Goal: Information Seeking & Learning: Find specific fact

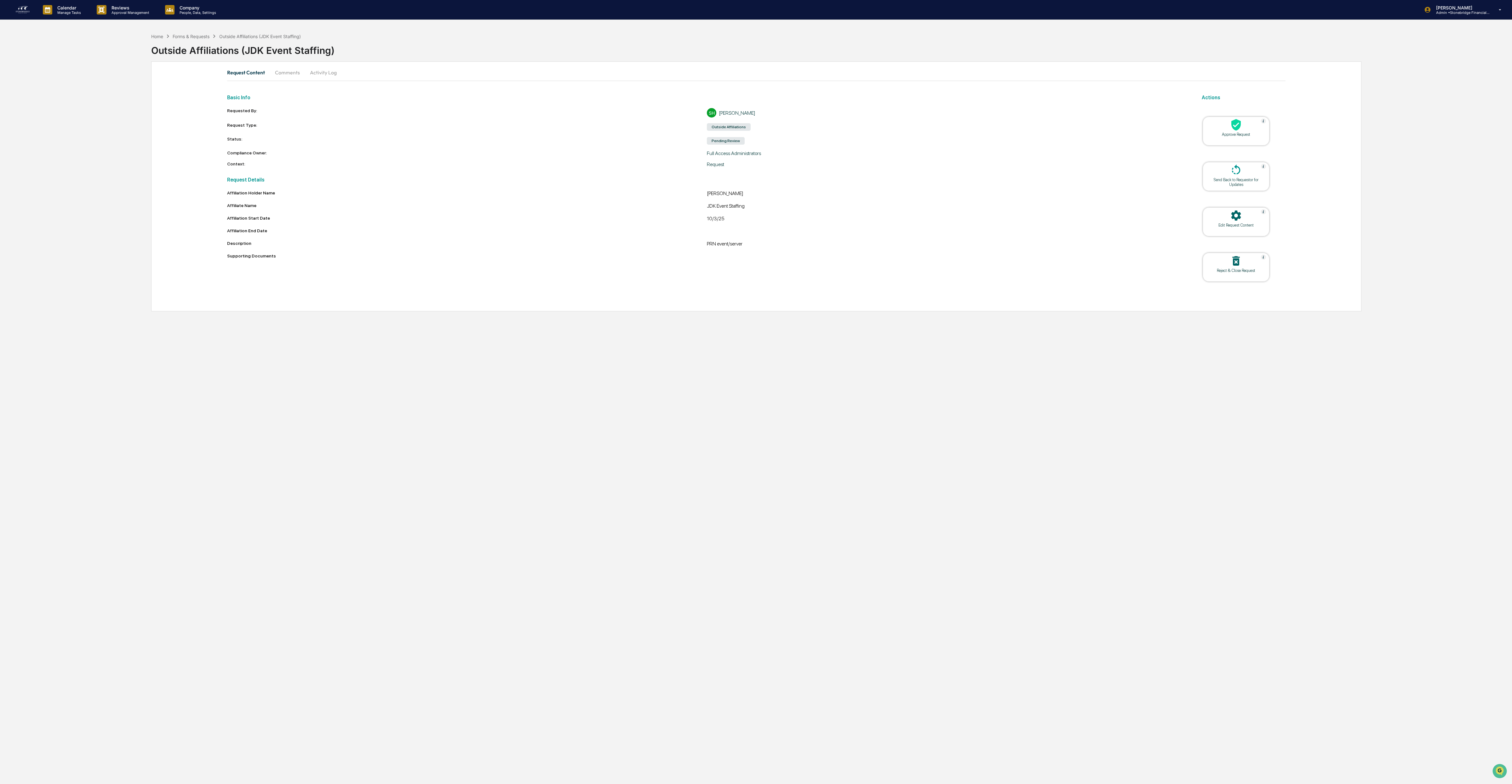
click at [1245, 129] on div at bounding box center [1236, 125] width 63 height 14
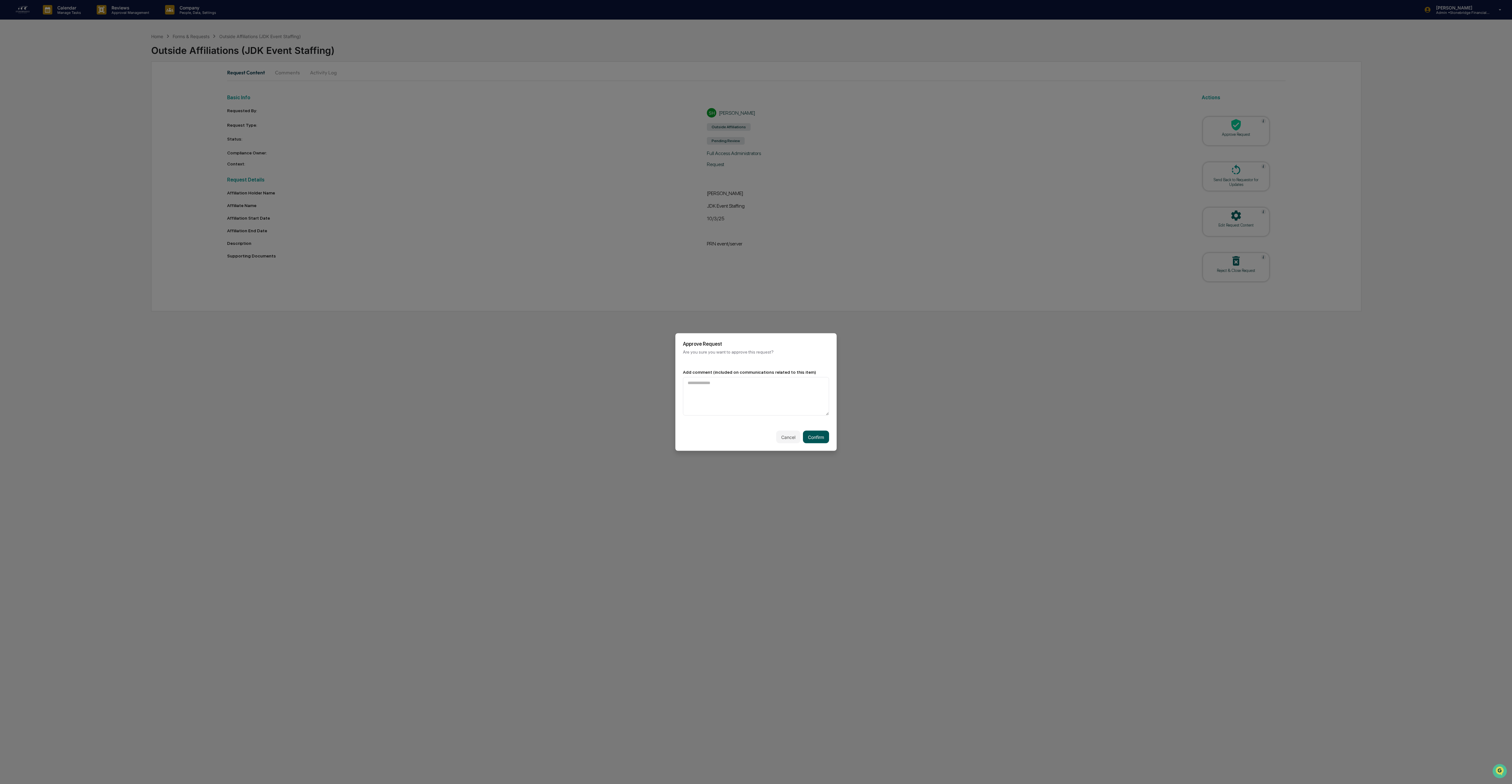
click at [805, 440] on button "Confirm" at bounding box center [816, 437] width 26 height 13
click at [816, 427] on button "Continue" at bounding box center [815, 430] width 28 height 13
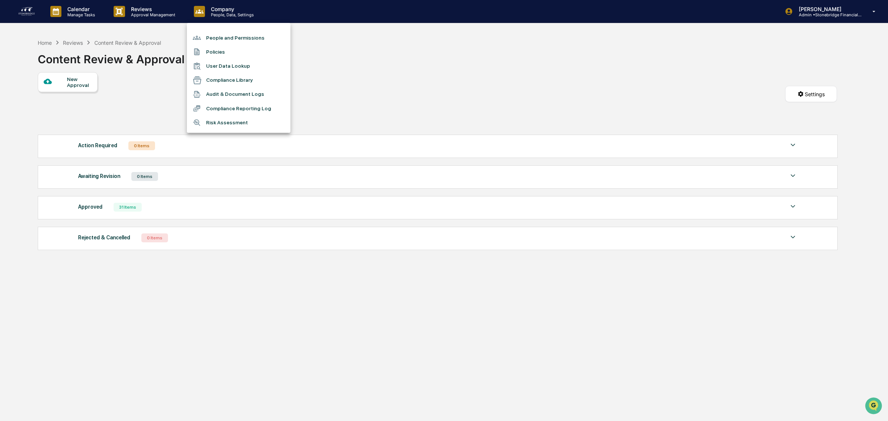
click at [223, 70] on li "User Data Lookup" at bounding box center [239, 66] width 104 height 14
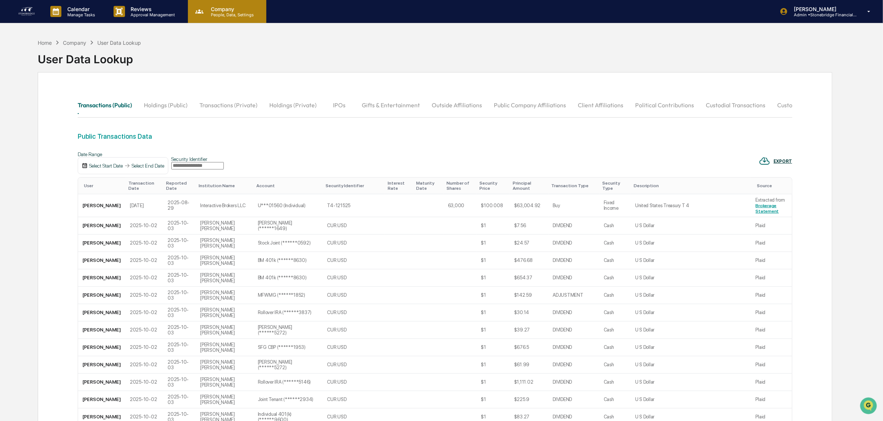
click at [221, 18] on div "Company People, Data, Settings" at bounding box center [227, 11] width 78 height 23
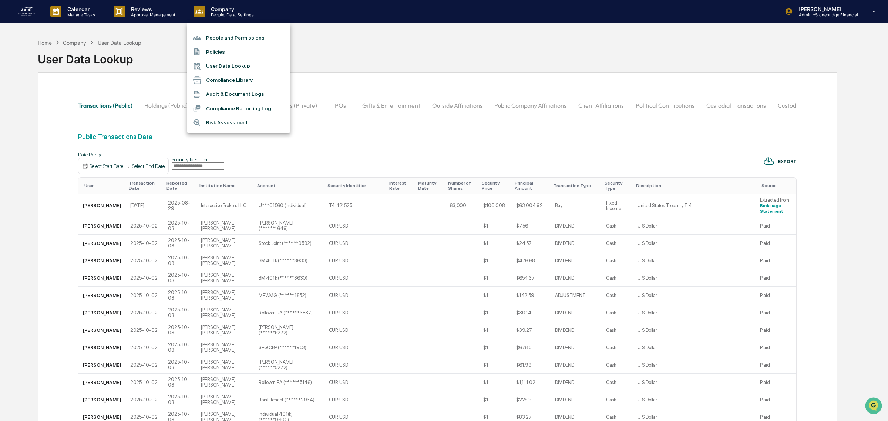
click at [841, 7] on div at bounding box center [444, 210] width 888 height 421
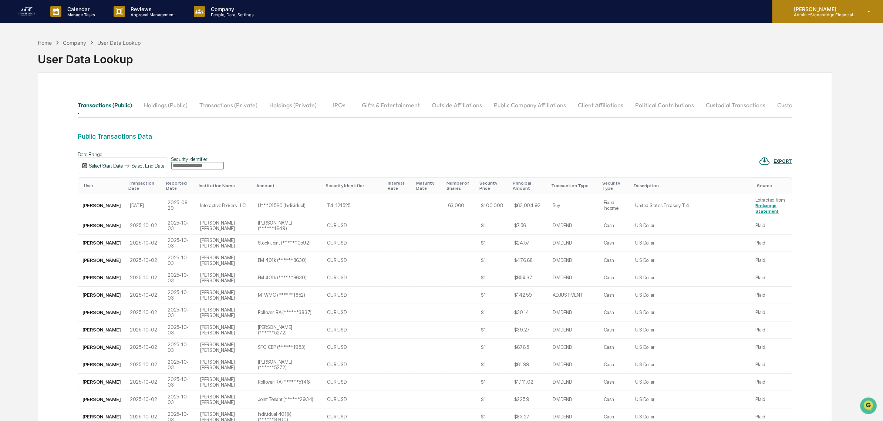
click at [839, 17] on p "Admin • Stonebridge Financial Group" at bounding box center [822, 14] width 69 height 5
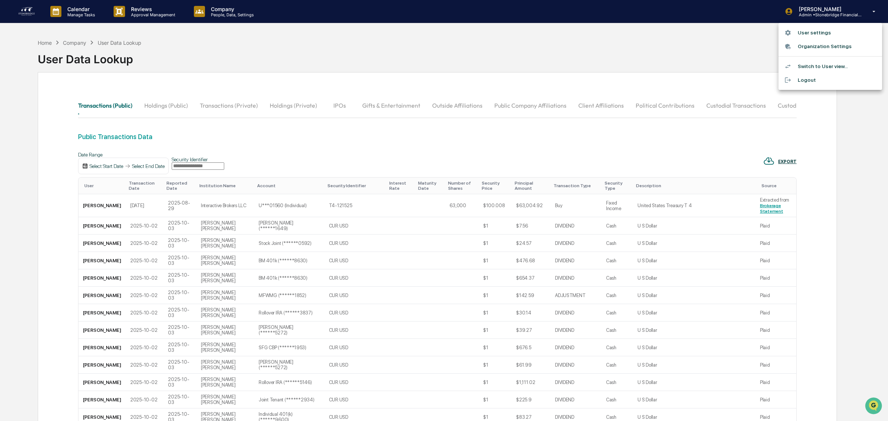
click at [820, 32] on li "User settings" at bounding box center [830, 33] width 104 height 14
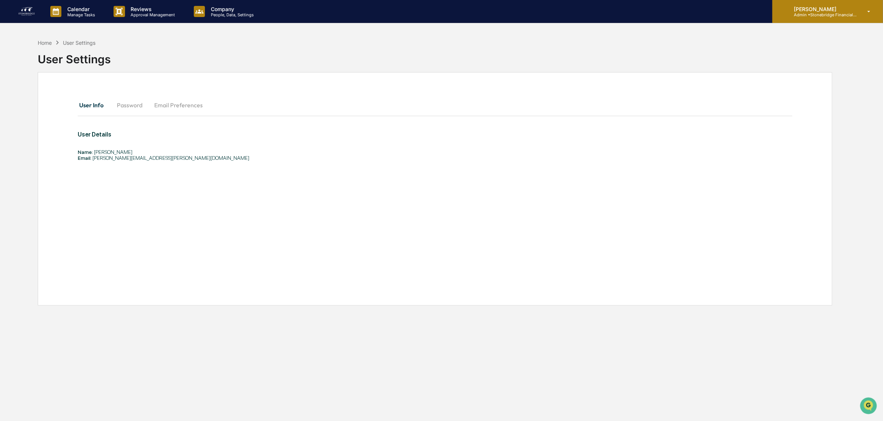
click at [844, 16] on p "Admin • Stonebridge Financial Group" at bounding box center [822, 14] width 69 height 5
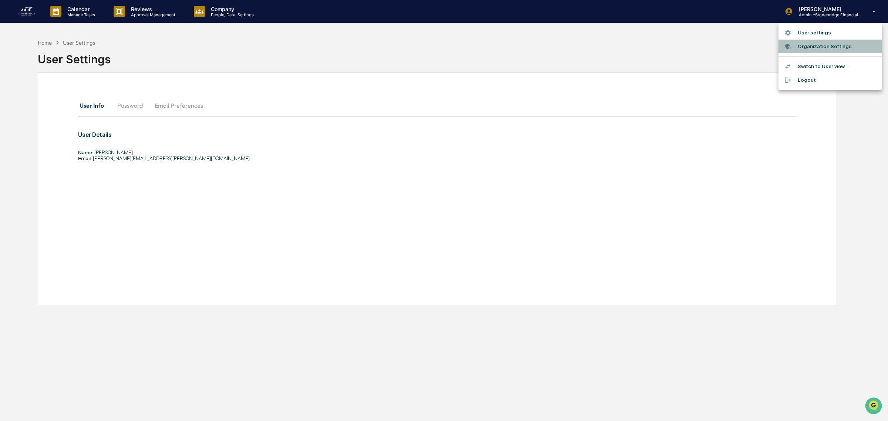
click at [813, 50] on li "Organization Settings" at bounding box center [830, 47] width 104 height 14
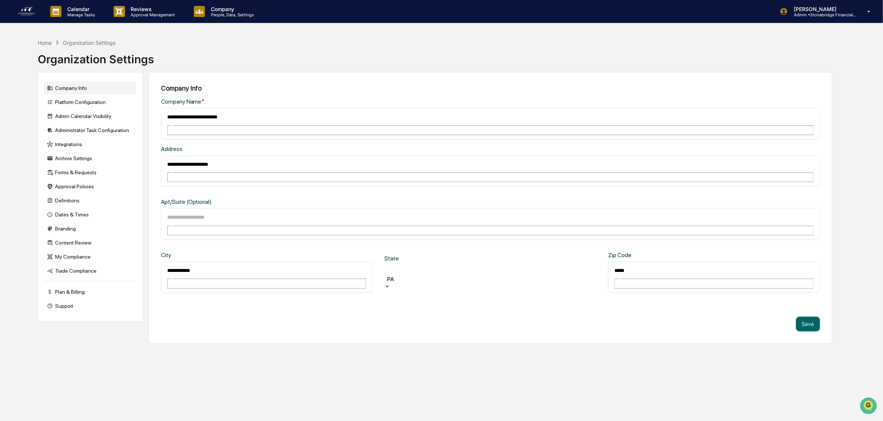
click at [236, 27] on div "**********" at bounding box center [441, 228] width 883 height 456
click at [235, 15] on p "People, Data, Settings" at bounding box center [231, 14] width 53 height 5
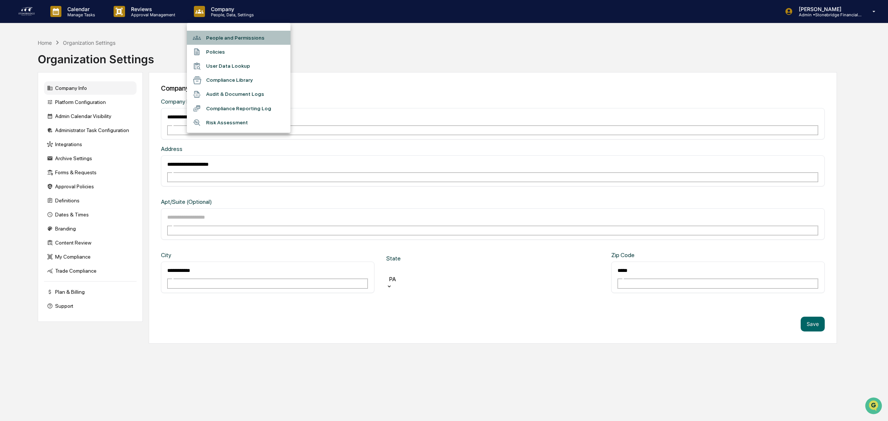
click at [228, 37] on li "People and Permissions" at bounding box center [239, 38] width 104 height 14
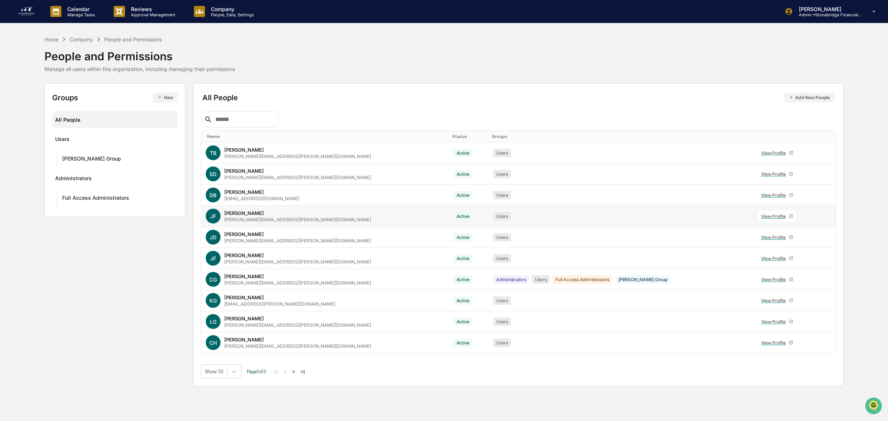
click at [252, 215] on div "[PERSON_NAME]" at bounding box center [244, 213] width 40 height 6
click at [761, 215] on div "View Profile" at bounding box center [775, 216] width 28 height 6
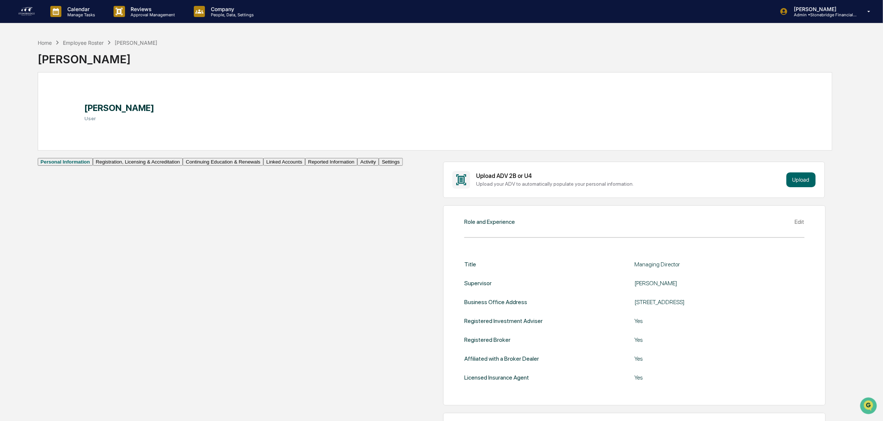
click at [93, 166] on button "Registration, Licensing & Accreditation" at bounding box center [138, 162] width 90 height 8
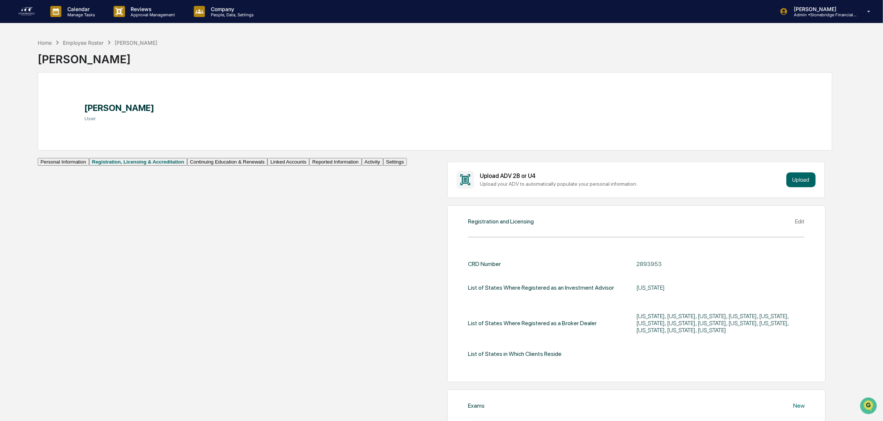
click at [268, 166] on button "Linked Accounts" at bounding box center [289, 162] width 42 height 8
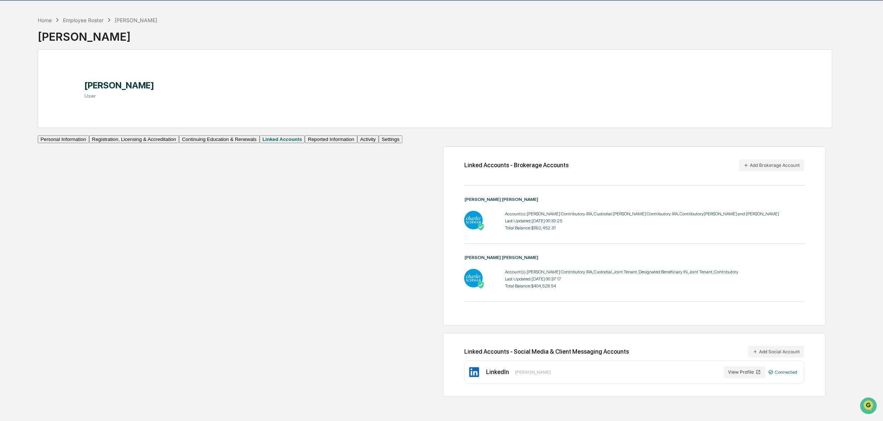
scroll to position [35, 0]
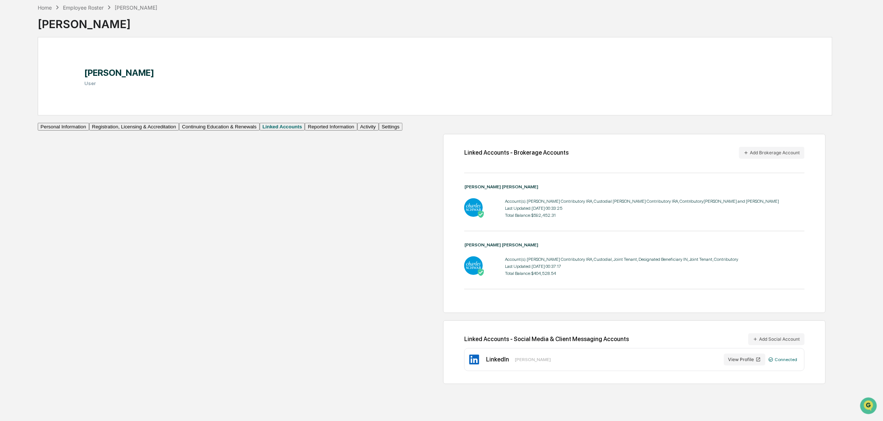
click at [464, 220] on div "Account(s): [PERSON_NAME] Contributory IRA, Custodial [PERSON_NAME] Contributor…" at bounding box center [634, 208] width 340 height 23
click at [505, 204] on div "Account(s): [PERSON_NAME] Contributory IRA, Custodial [PERSON_NAME] Contributor…" at bounding box center [642, 201] width 275 height 5
click at [626, 220] on div "Account(s): [PERSON_NAME] Contributory IRA, Custodial [PERSON_NAME] Contributor…" at bounding box center [634, 208] width 340 height 23
drag, startPoint x: 339, startPoint y: 206, endPoint x: 364, endPoint y: 289, distance: 86.2
click at [464, 289] on div "[PERSON_NAME] [PERSON_NAME] Account(s): [PERSON_NAME] Contributory IRA, Custodi…" at bounding box center [634, 242] width 340 height 116
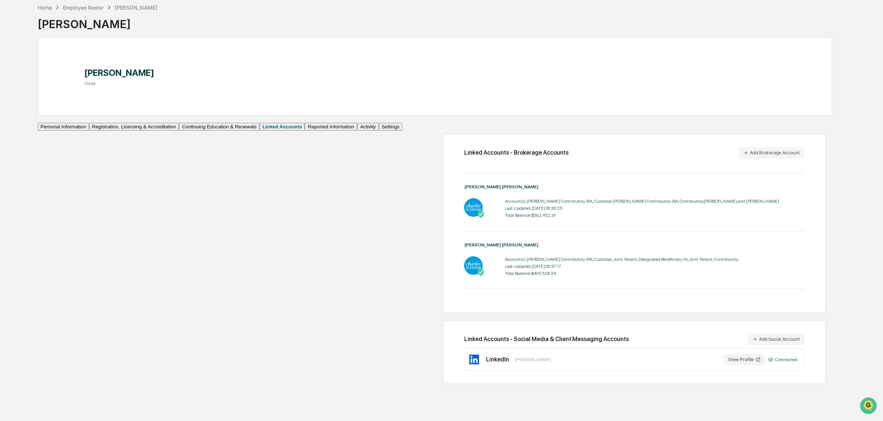
click at [464, 289] on div "[PERSON_NAME] [PERSON_NAME] Account(s): [PERSON_NAME] Contributory IRA, Custodi…" at bounding box center [634, 265] width 340 height 47
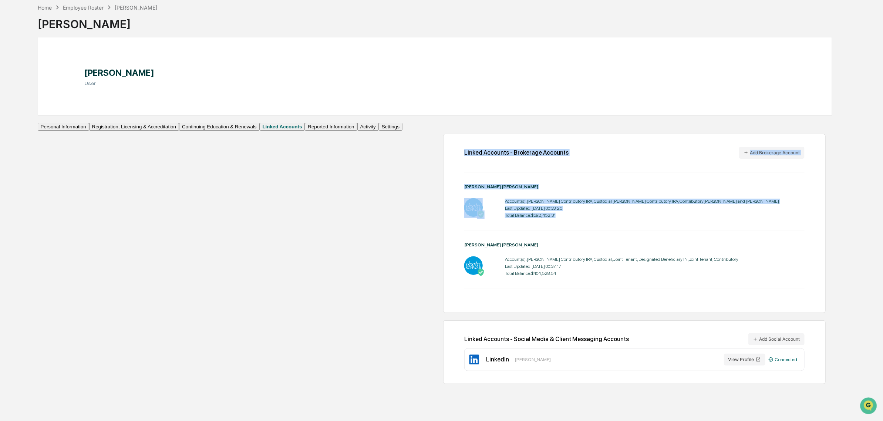
drag, startPoint x: 363, startPoint y: 289, endPoint x: 341, endPoint y: 180, distance: 111.0
click at [443, 175] on div "Linked Accounts - Brokerage Accounts Add Brokerage Account [PERSON_NAME] [PERSO…" at bounding box center [634, 223] width 383 height 179
click at [464, 173] on hr at bounding box center [634, 173] width 340 height 0
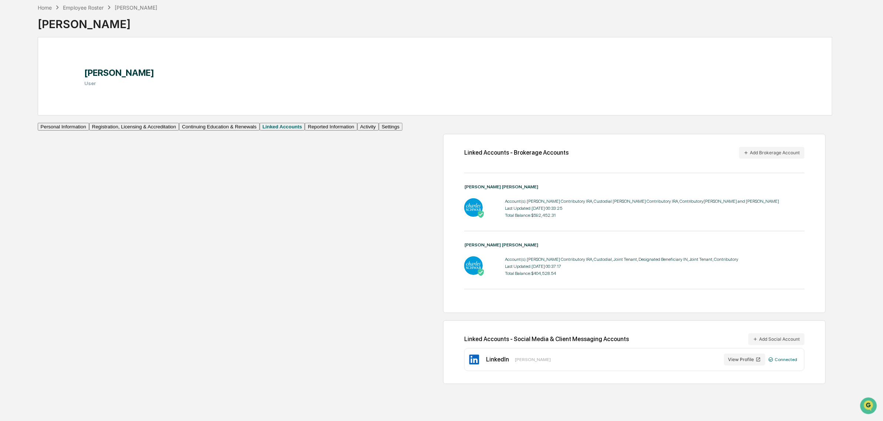
click at [403, 144] on div "Linked Accounts - Brokerage Accounts Add Brokerage Account [PERSON_NAME] [PERSO…" at bounding box center [618, 255] width 430 height 265
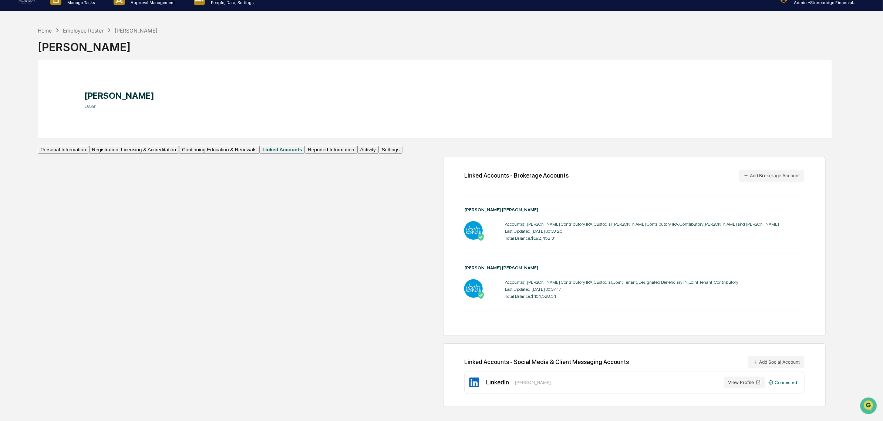
scroll to position [0, 0]
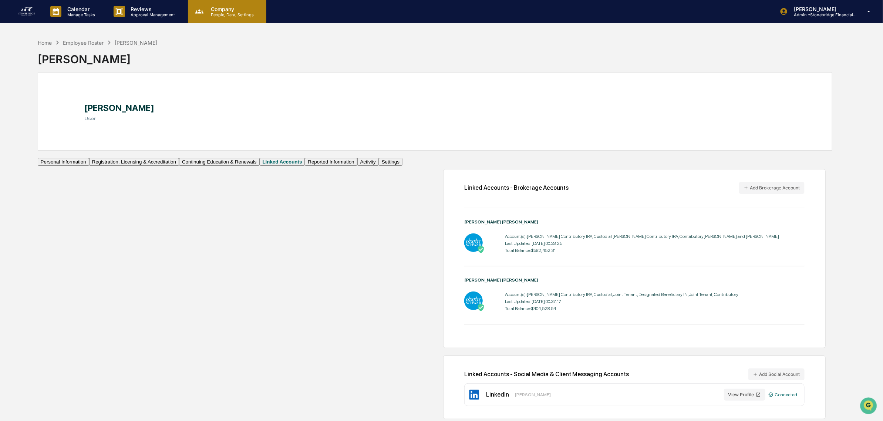
click at [252, 12] on p "People, Data, Settings" at bounding box center [231, 14] width 53 height 5
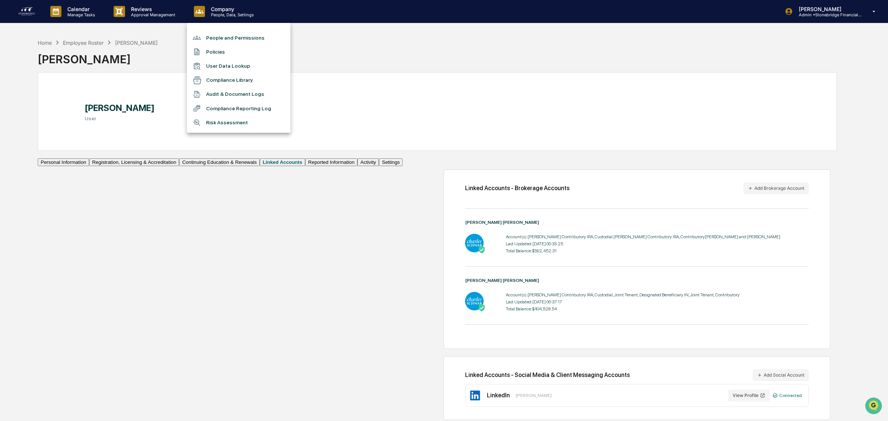
click at [217, 69] on li "User Data Lookup" at bounding box center [239, 66] width 104 height 14
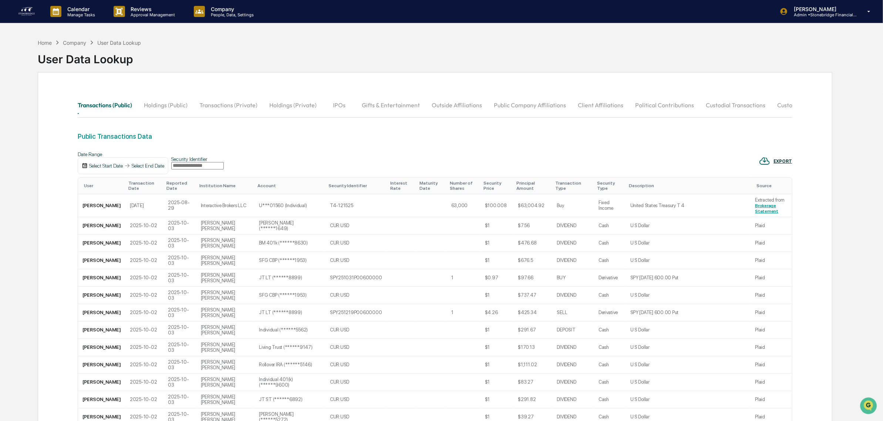
click at [83, 194] on th "User" at bounding box center [101, 186] width 47 height 17
click at [86, 188] on div "User" at bounding box center [103, 185] width 38 height 5
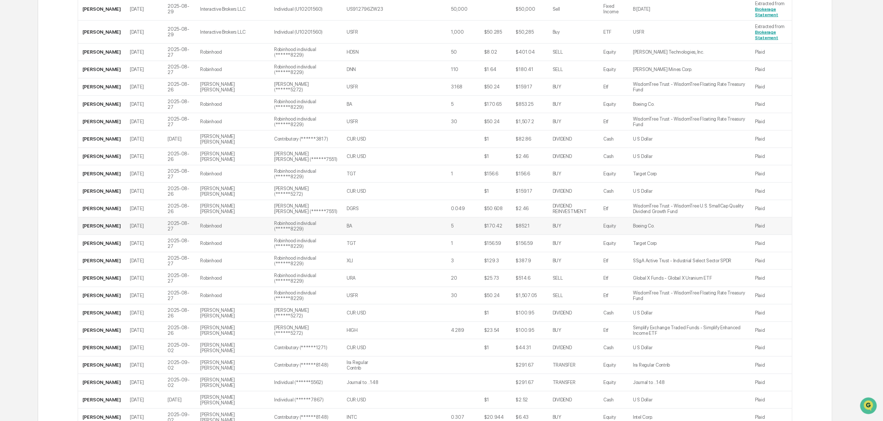
scroll to position [84, 0]
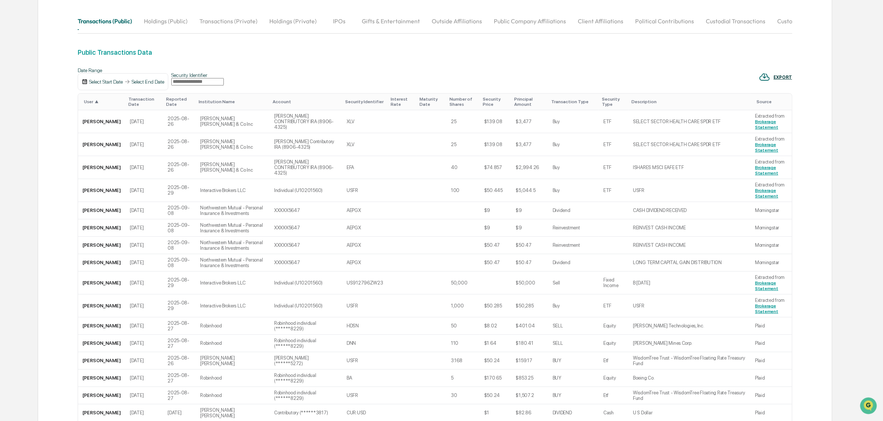
click at [99, 110] on th "User ▲" at bounding box center [101, 102] width 47 height 17
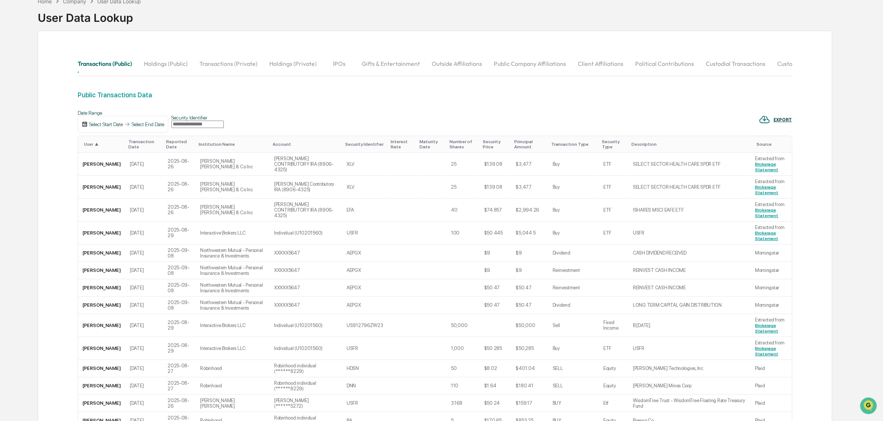
scroll to position [0, 0]
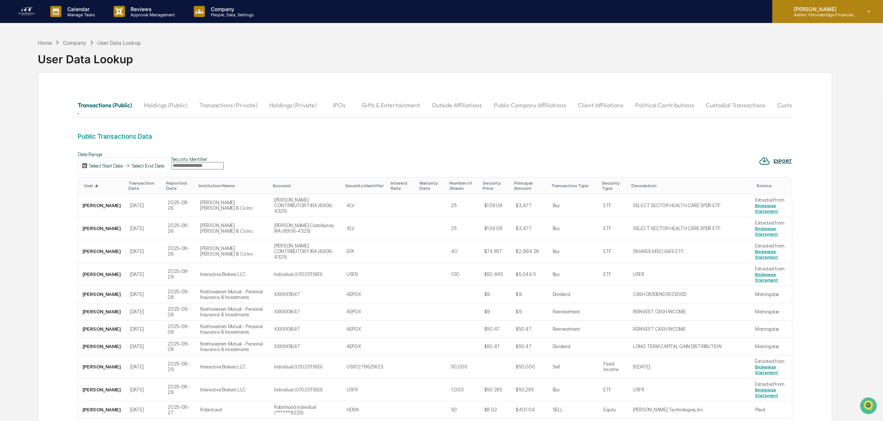
click at [823, 6] on p "[PERSON_NAME]" at bounding box center [822, 9] width 69 height 6
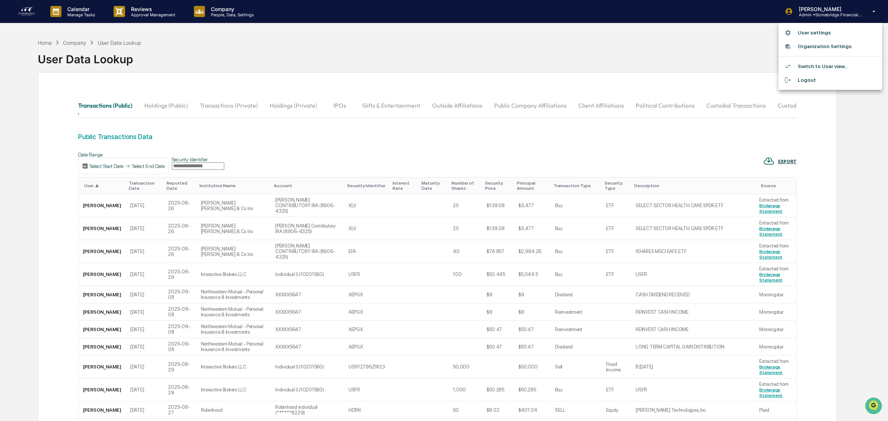
click at [228, 22] on div at bounding box center [444, 210] width 888 height 421
click at [226, 16] on div at bounding box center [441, 210] width 883 height 421
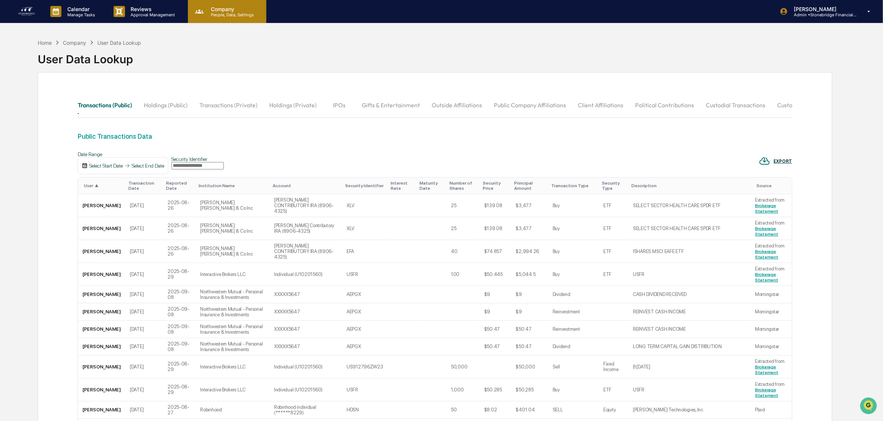
click at [218, 20] on div "Company People, Data, Settings" at bounding box center [227, 11] width 78 height 23
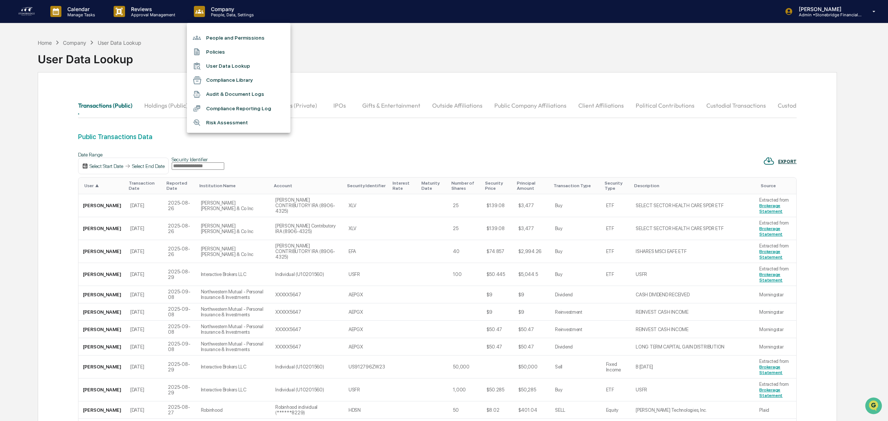
click at [218, 39] on li "People and Permissions" at bounding box center [239, 38] width 104 height 14
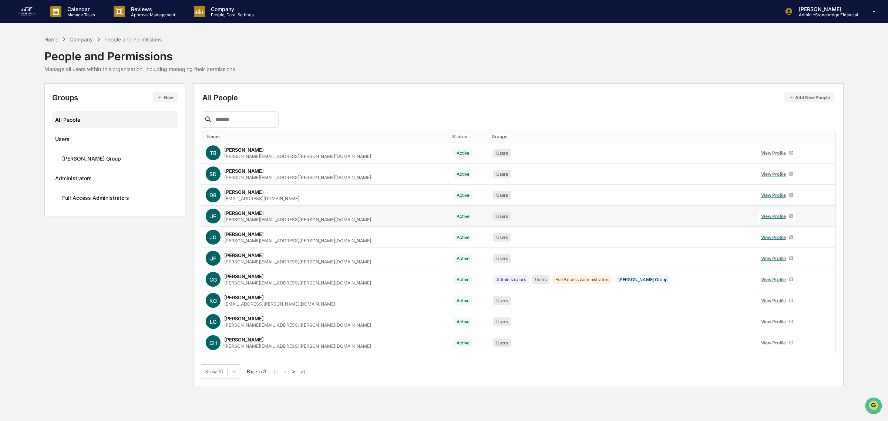
click at [761, 214] on div "View Profile" at bounding box center [775, 216] width 28 height 6
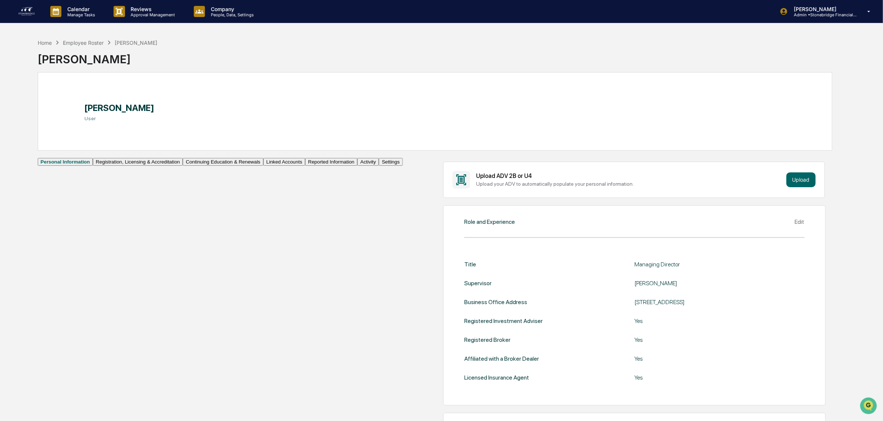
click at [263, 166] on button "Linked Accounts" at bounding box center [284, 162] width 42 height 8
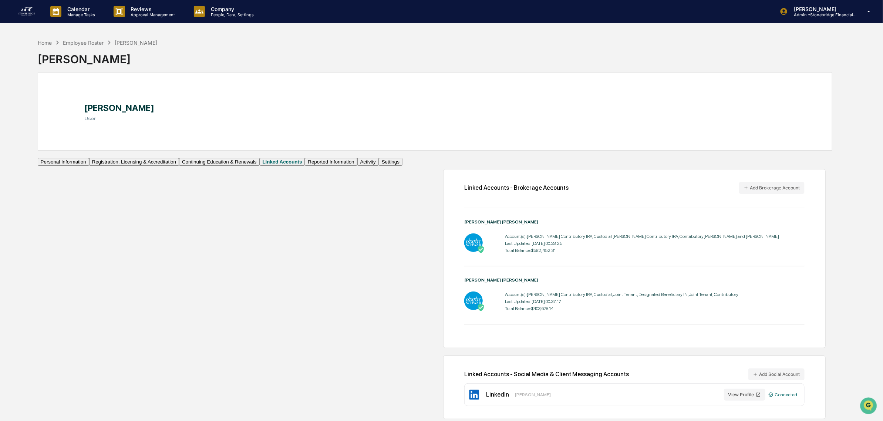
click at [464, 263] on div "[PERSON_NAME] [PERSON_NAME] Account(s): [PERSON_NAME] Contributory IRA, Custodi…" at bounding box center [634, 242] width 340 height 47
drag, startPoint x: 347, startPoint y: 316, endPoint x: 349, endPoint y: 308, distance: 7.7
click at [505, 308] on div "Account(s): [PERSON_NAME] Contributory IRA, Custodial, Joint Tenant, Designated…" at bounding box center [622, 301] width 234 height 23
click at [505, 304] on div "Last Updated: [DATE] 00:37:17" at bounding box center [622, 301] width 234 height 5
drag, startPoint x: 451, startPoint y: 300, endPoint x: 529, endPoint y: 305, distance: 78.9
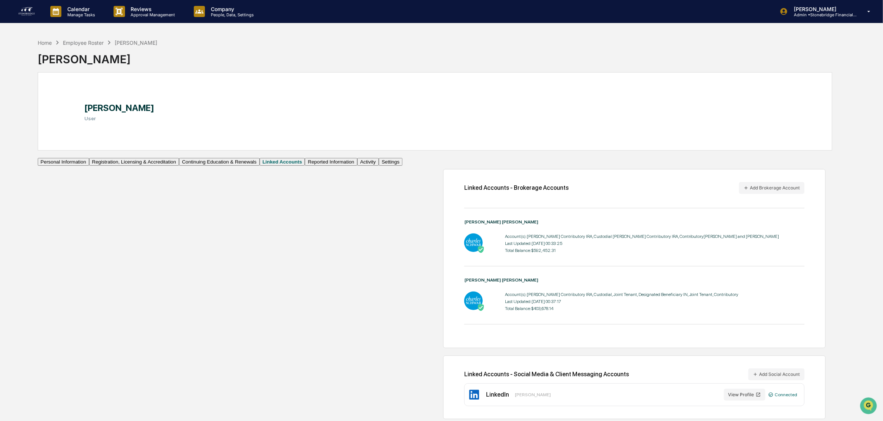
click at [529, 305] on div "Account(s): [PERSON_NAME] Contributory IRA, Custodial, Joint Tenant, Designated…" at bounding box center [634, 301] width 340 height 23
click at [65, 11] on p "Calendar" at bounding box center [79, 9] width 37 height 6
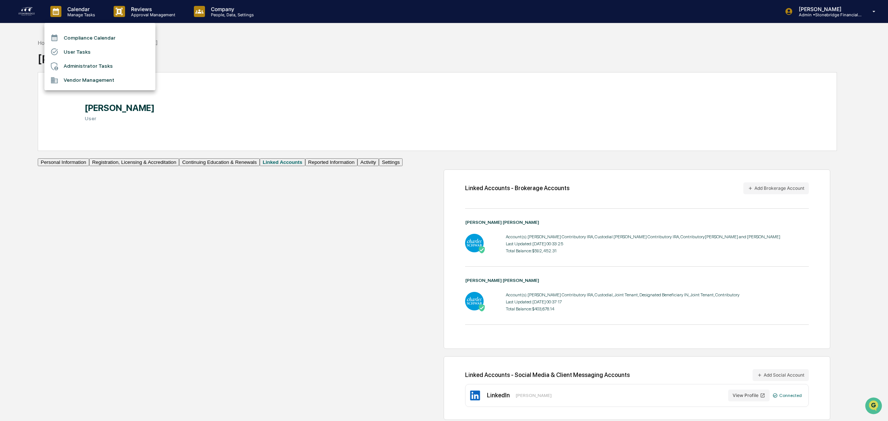
click at [167, 19] on div at bounding box center [444, 210] width 888 height 421
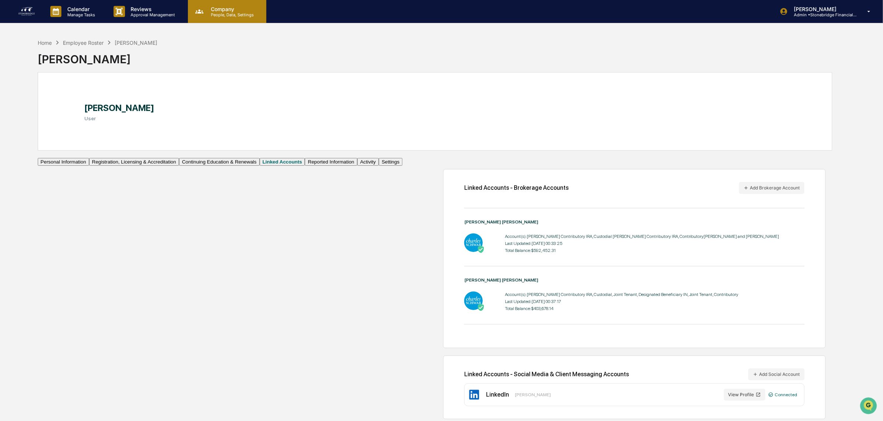
click at [241, 17] on p "People, Data, Settings" at bounding box center [231, 14] width 53 height 5
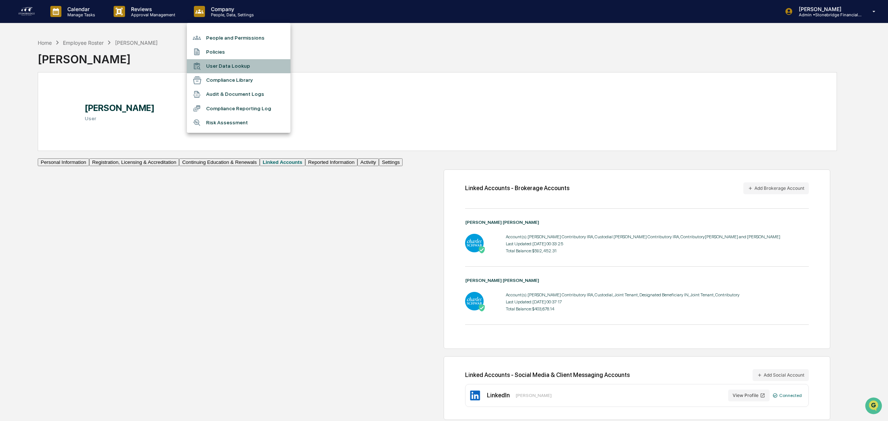
click at [228, 66] on li "User Data Lookup" at bounding box center [239, 66] width 104 height 14
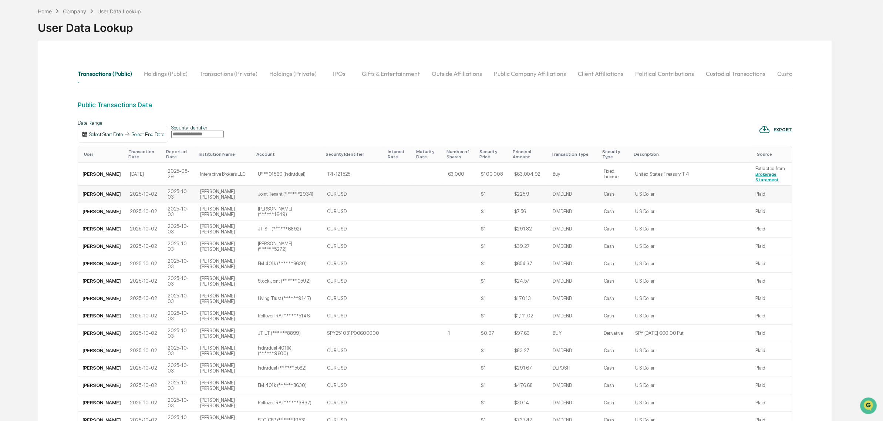
scroll to position [46, 0]
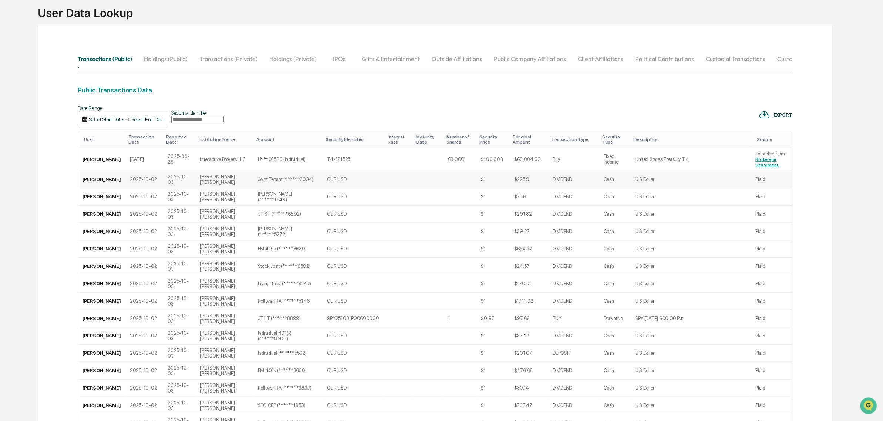
click at [101, 188] on td "[PERSON_NAME]" at bounding box center [101, 179] width 47 height 17
click at [95, 142] on div "User" at bounding box center [103, 139] width 38 height 5
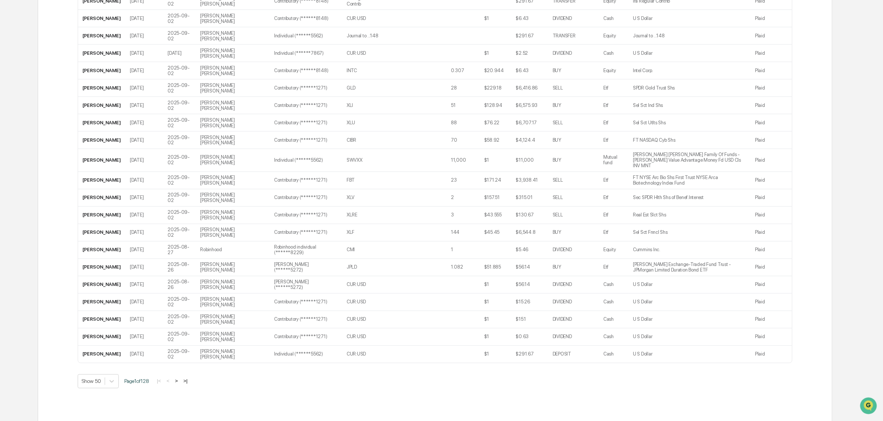
scroll to position [786, 0]
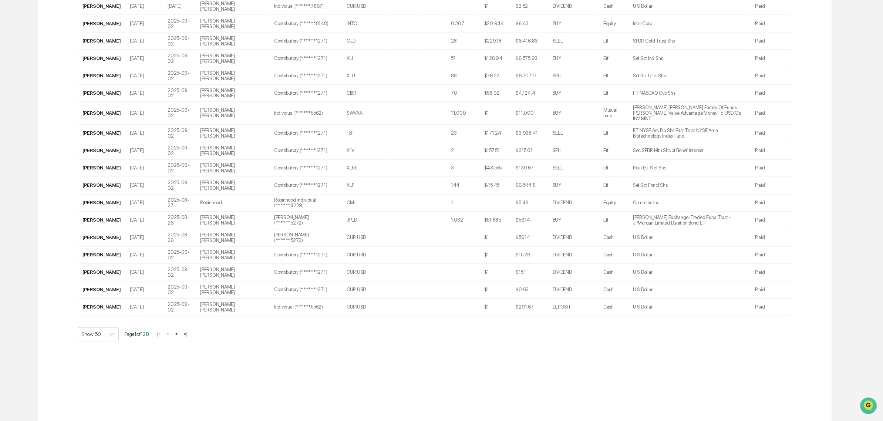
click at [179, 337] on button ">" at bounding box center [176, 334] width 7 height 6
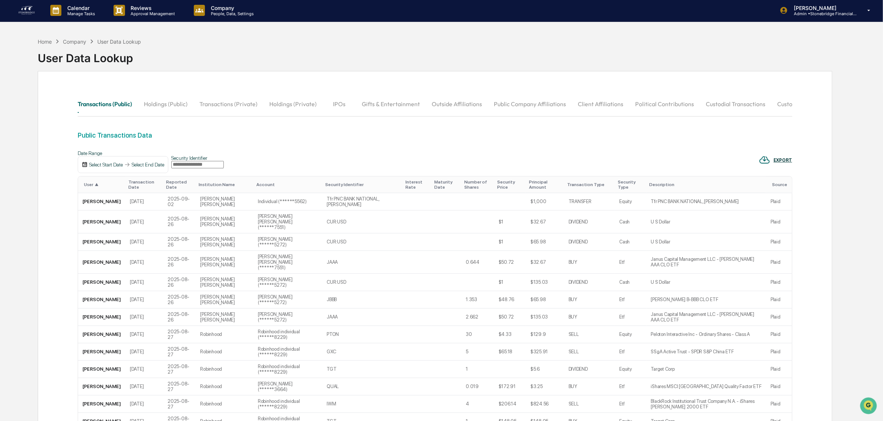
scroll to position [0, 0]
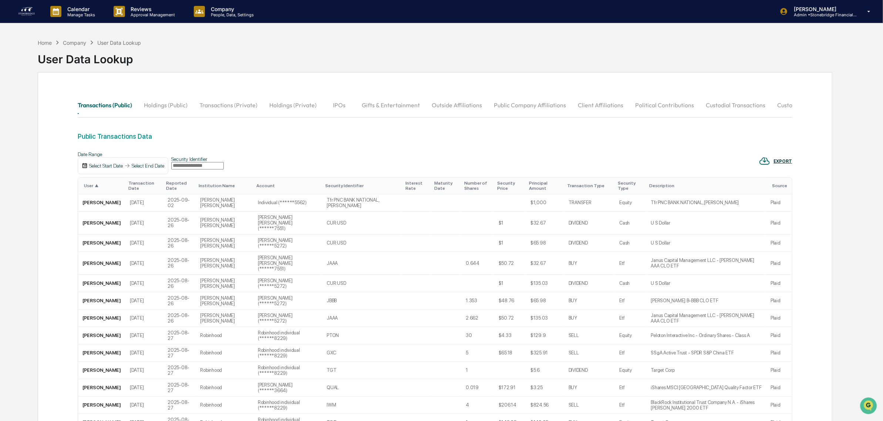
click at [93, 174] on div "Select Start Date Select End Date" at bounding box center [123, 165] width 91 height 17
click at [94, 169] on div "Select Start Date" at bounding box center [106, 166] width 34 height 6
click at [465, 152] on div at bounding box center [444, 210] width 888 height 421
click at [746, 104] on button "Custodial Transactions" at bounding box center [735, 105] width 71 height 18
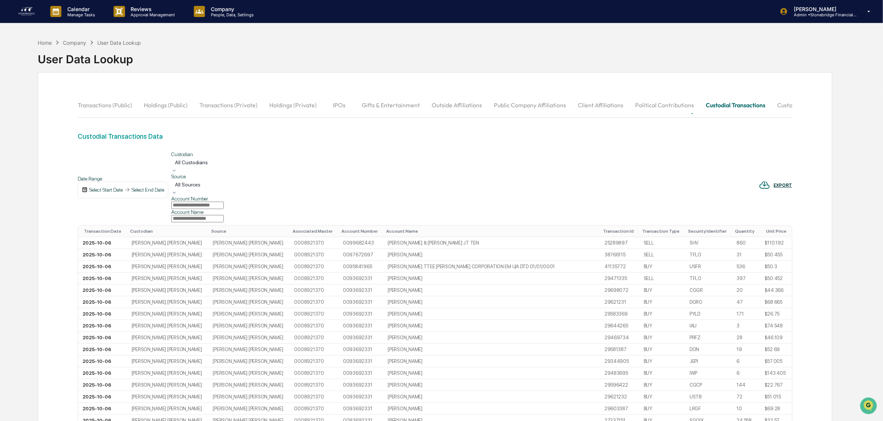
click at [672, 108] on button "Political Contributions" at bounding box center [664, 105] width 71 height 18
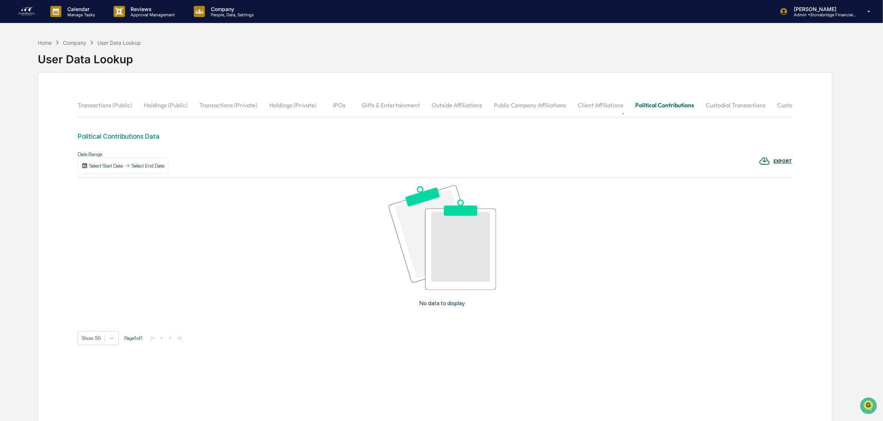
click at [732, 97] on button "Custodial Transactions" at bounding box center [735, 105] width 71 height 18
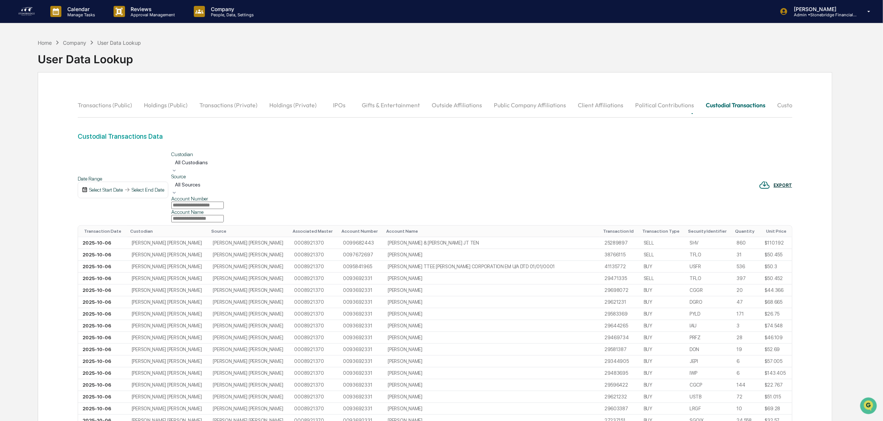
click at [771, 114] on button "Custodial Holdings" at bounding box center [801, 105] width 61 height 18
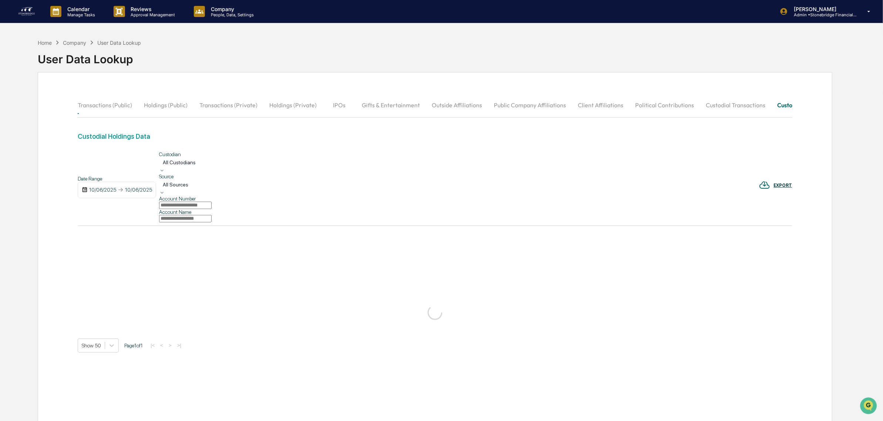
click at [534, 106] on button "Public Company Affiliations" at bounding box center [530, 105] width 84 height 18
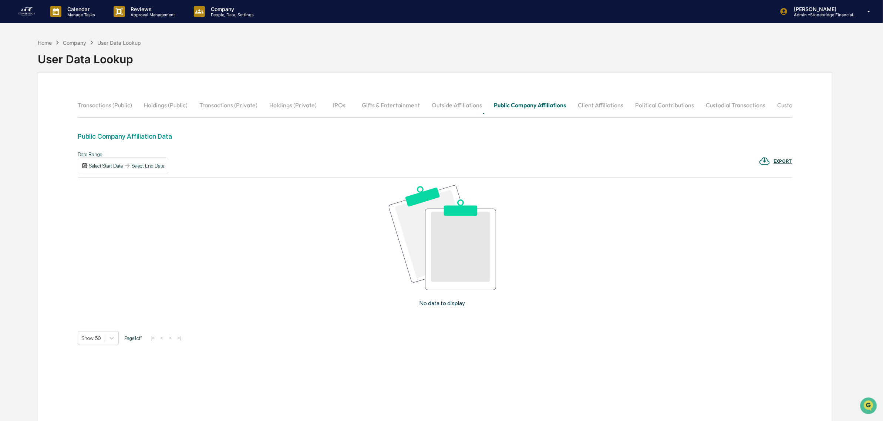
click at [406, 106] on button "Gifts & Entertainment" at bounding box center [391, 105] width 70 height 18
click at [311, 108] on button "Holdings (Private)" at bounding box center [292, 105] width 59 height 18
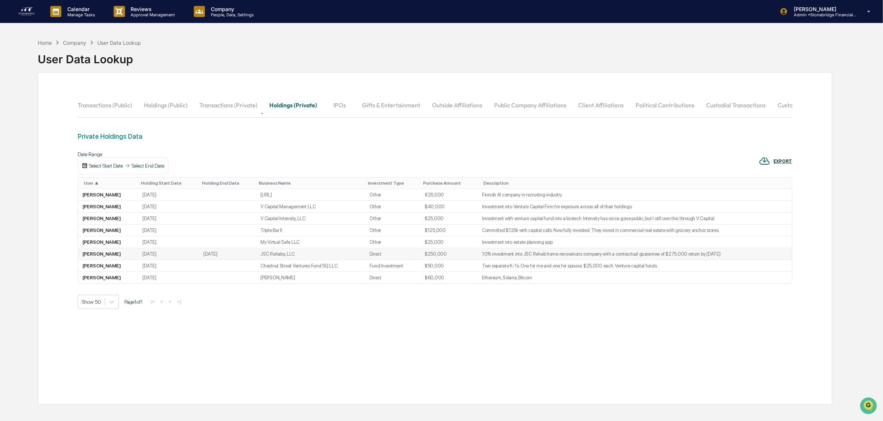
drag, startPoint x: 174, startPoint y: 281, endPoint x: 528, endPoint y: 279, distance: 354.5
click at [528, 260] on tr "[PERSON_NAME] [DATE] [DATE] JSC Rehabs, LLC Direct $250,000 10% investment into…" at bounding box center [435, 254] width 714 height 12
click at [528, 260] on td "10% investment into JSC Rehab home renovations company with a contractual guara…" at bounding box center [635, 254] width 314 height 12
drag, startPoint x: 527, startPoint y: 279, endPoint x: 596, endPoint y: 280, distance: 69.9
click at [596, 260] on td "10% investment into JSC Rehab home renovations company with a contractual guara…" at bounding box center [635, 254] width 314 height 12
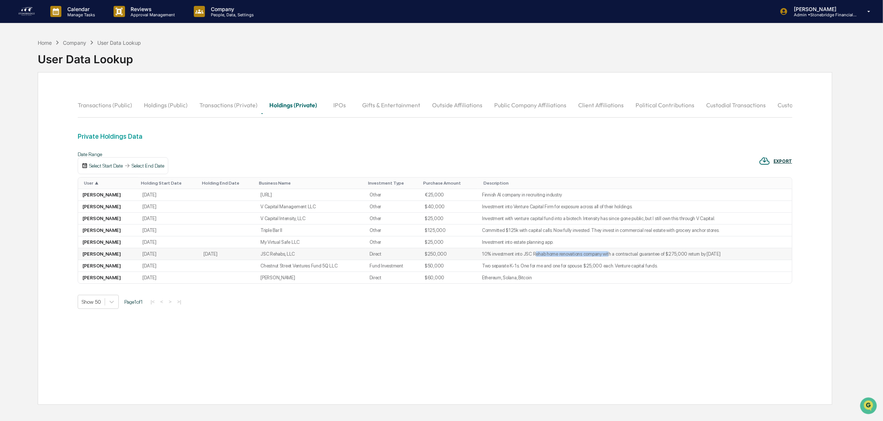
click at [596, 260] on td "10% investment into JSC Rehab home renovations company with a contractual guara…" at bounding box center [635, 254] width 314 height 12
drag, startPoint x: 593, startPoint y: 280, endPoint x: 660, endPoint y: 280, distance: 66.6
click at [660, 260] on td "10% investment into JSC Rehab home renovations company with a contractual guara…" at bounding box center [635, 254] width 314 height 12
drag, startPoint x: 660, startPoint y: 280, endPoint x: 571, endPoint y: 282, distance: 88.8
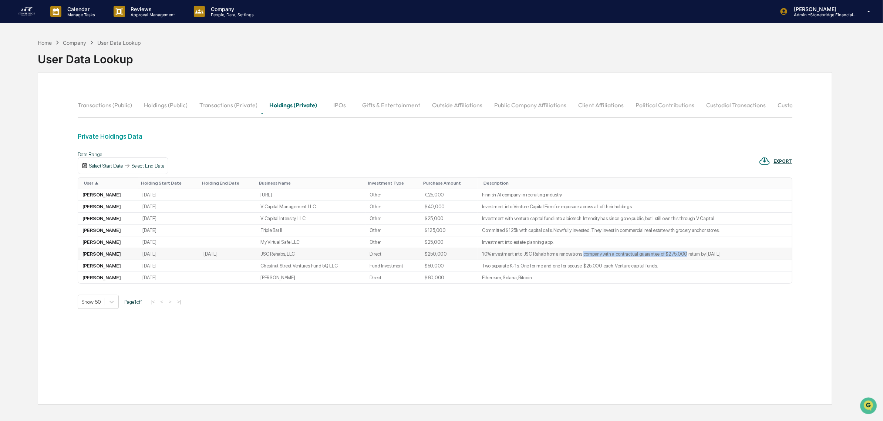
click at [571, 260] on td "10% investment into JSC Rehab home renovations company with a contractual guara…" at bounding box center [635, 254] width 314 height 12
click at [211, 108] on button "Transactions (Private)" at bounding box center [229, 105] width 70 height 18
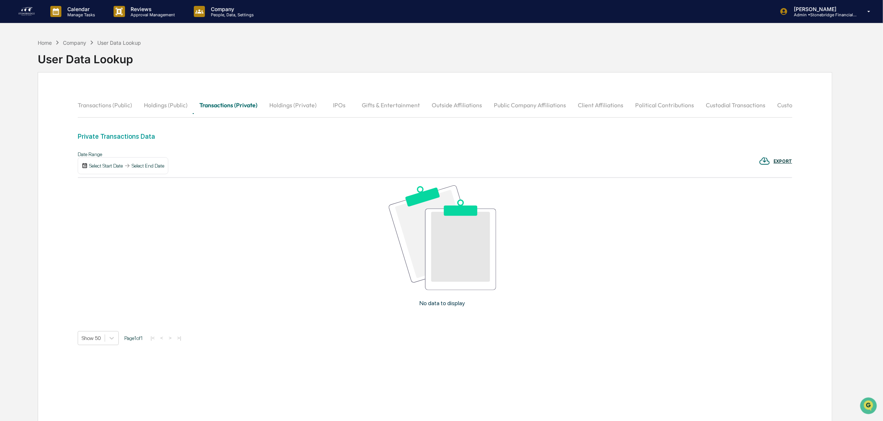
click at [189, 101] on button "Holdings (Public)" at bounding box center [166, 105] width 56 height 18
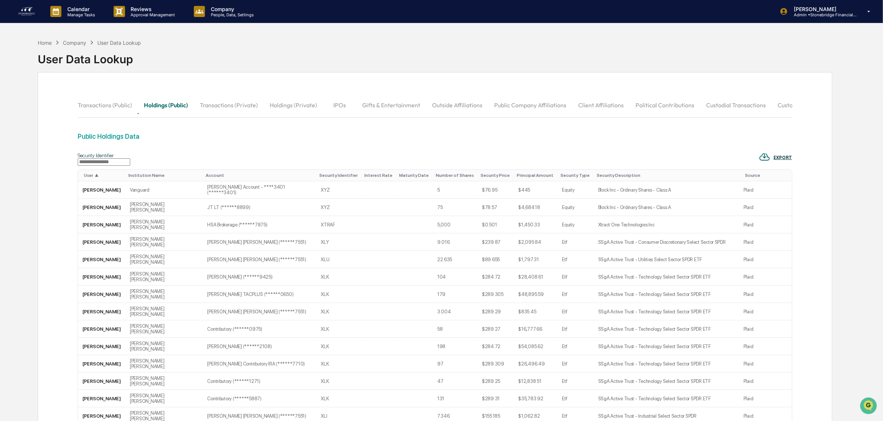
click at [97, 181] on th "User ▲" at bounding box center [101, 175] width 47 height 11
click at [98, 178] on span "▲" at bounding box center [97, 175] width 4 height 5
click at [98, 178] on span "▼" at bounding box center [97, 175] width 4 height 5
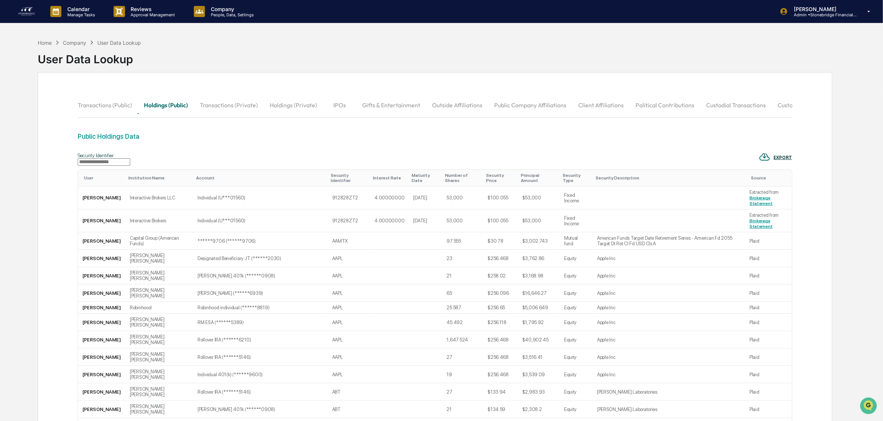
click at [100, 181] on div "User" at bounding box center [103, 177] width 38 height 5
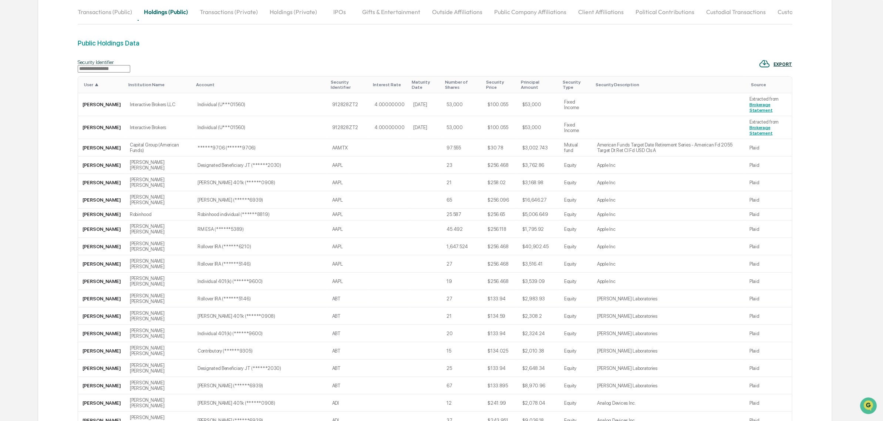
scroll to position [93, 0]
click at [92, 88] on div "User ▲" at bounding box center [103, 85] width 38 height 5
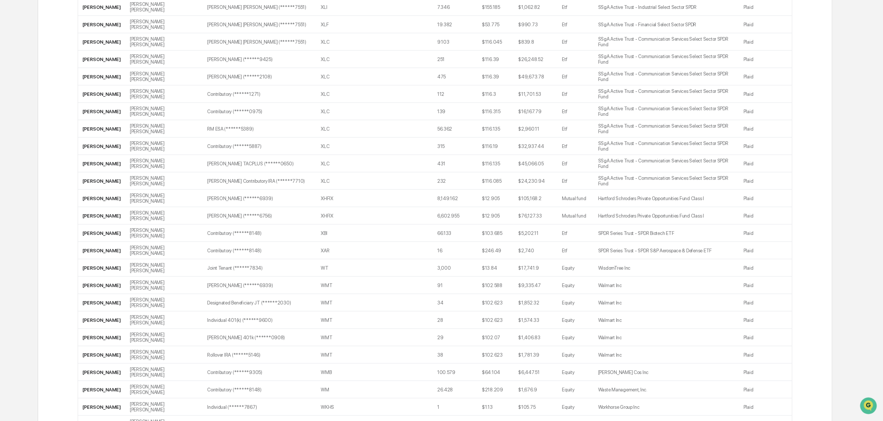
scroll to position [463, 0]
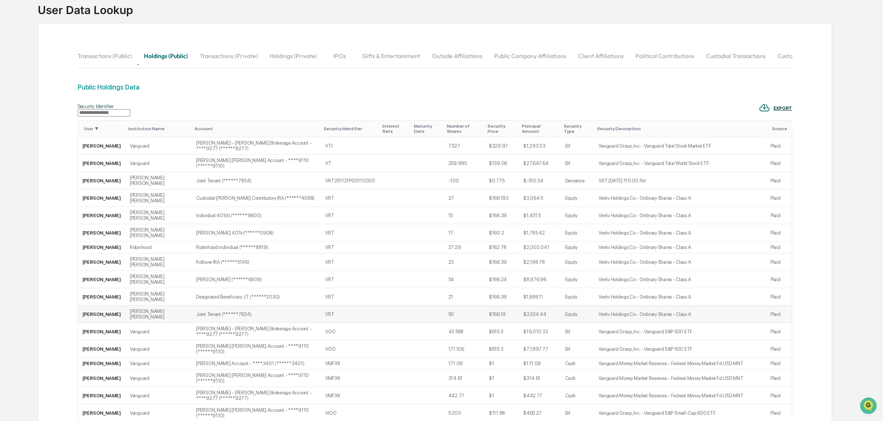
scroll to position [0, 0]
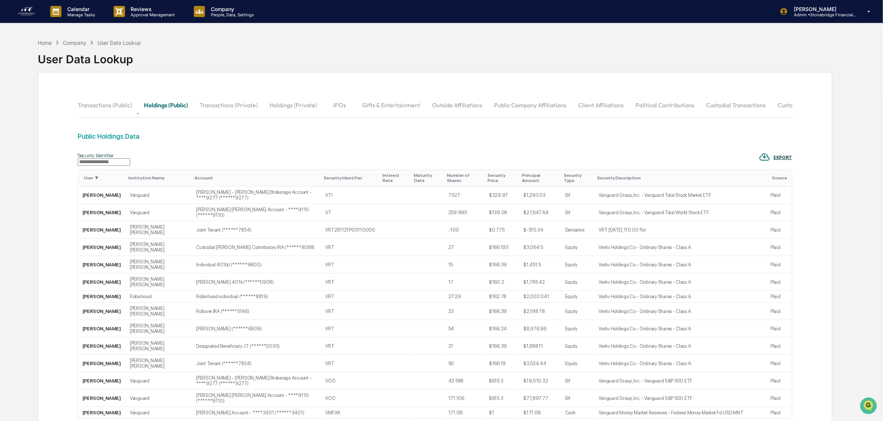
click at [514, 107] on button "Public Company Affiliations" at bounding box center [530, 105] width 84 height 18
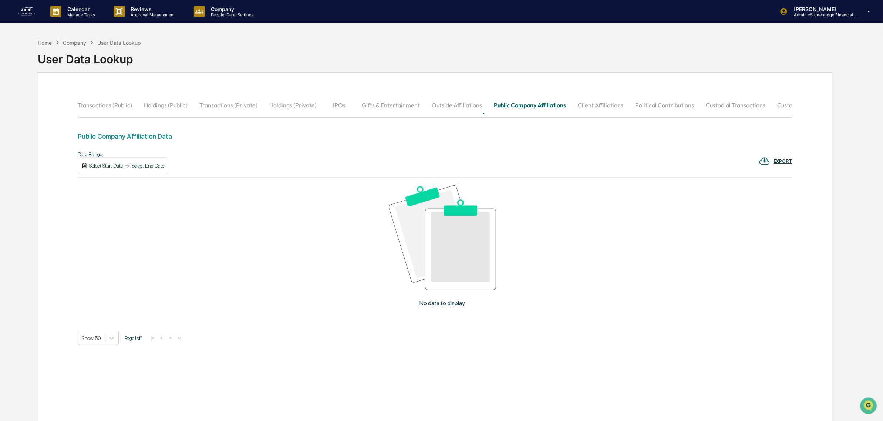
click at [604, 101] on button "Client Affiliations" at bounding box center [600, 105] width 57 height 18
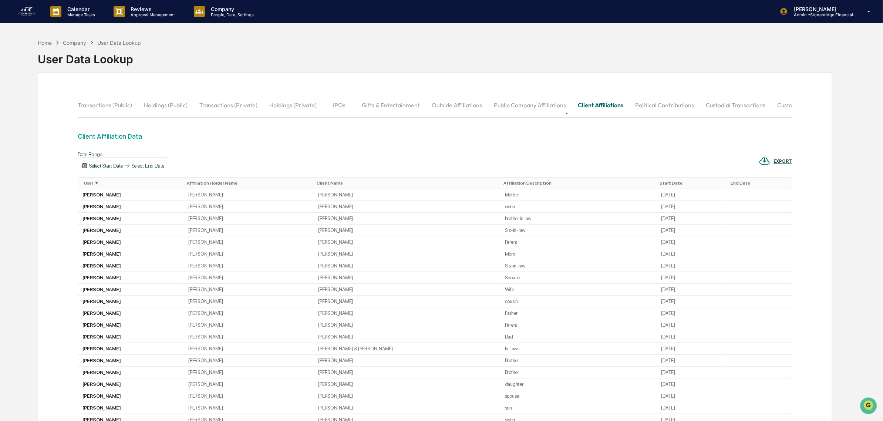
click at [102, 186] on div "User ▼" at bounding box center [132, 183] width 97 height 5
click at [100, 186] on div "User" at bounding box center [132, 183] width 97 height 5
click at [208, 106] on button "Transactions (Private)" at bounding box center [229, 105] width 70 height 18
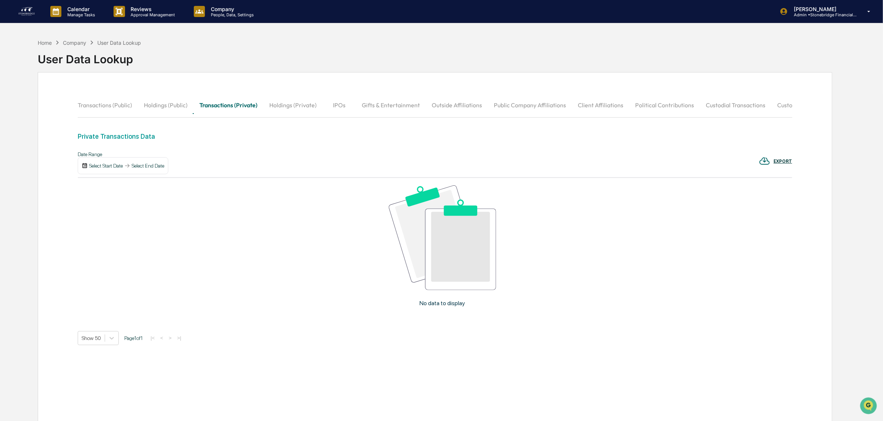
click at [285, 107] on button "Holdings (Private)" at bounding box center [292, 105] width 59 height 18
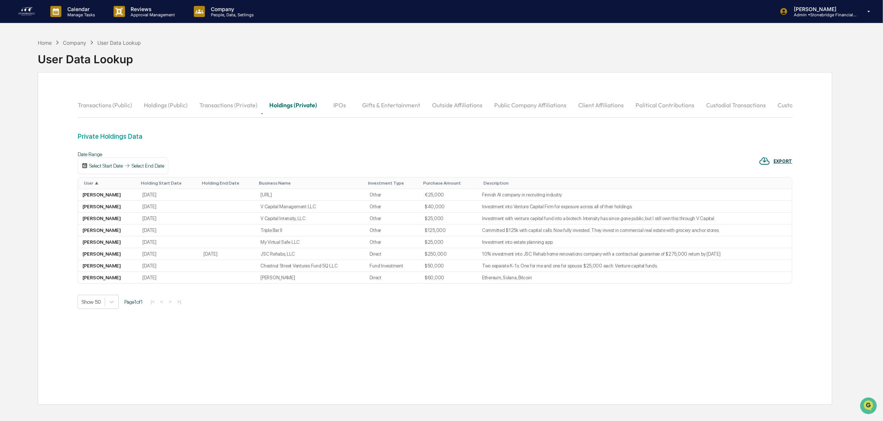
drag, startPoint x: 467, startPoint y: 109, endPoint x: 344, endPoint y: 166, distance: 134.6
click at [465, 110] on button "Outside Affiliations" at bounding box center [457, 105] width 62 height 18
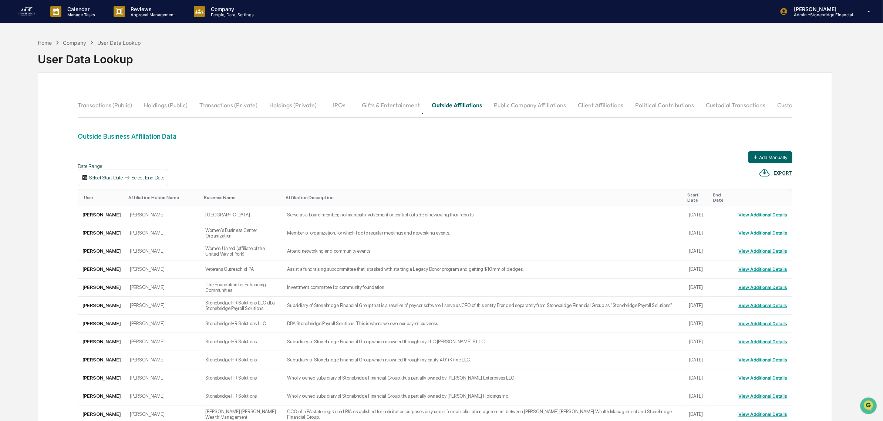
click at [93, 206] on th "User" at bounding box center [101, 197] width 47 height 17
click at [94, 200] on div "User" at bounding box center [103, 197] width 38 height 5
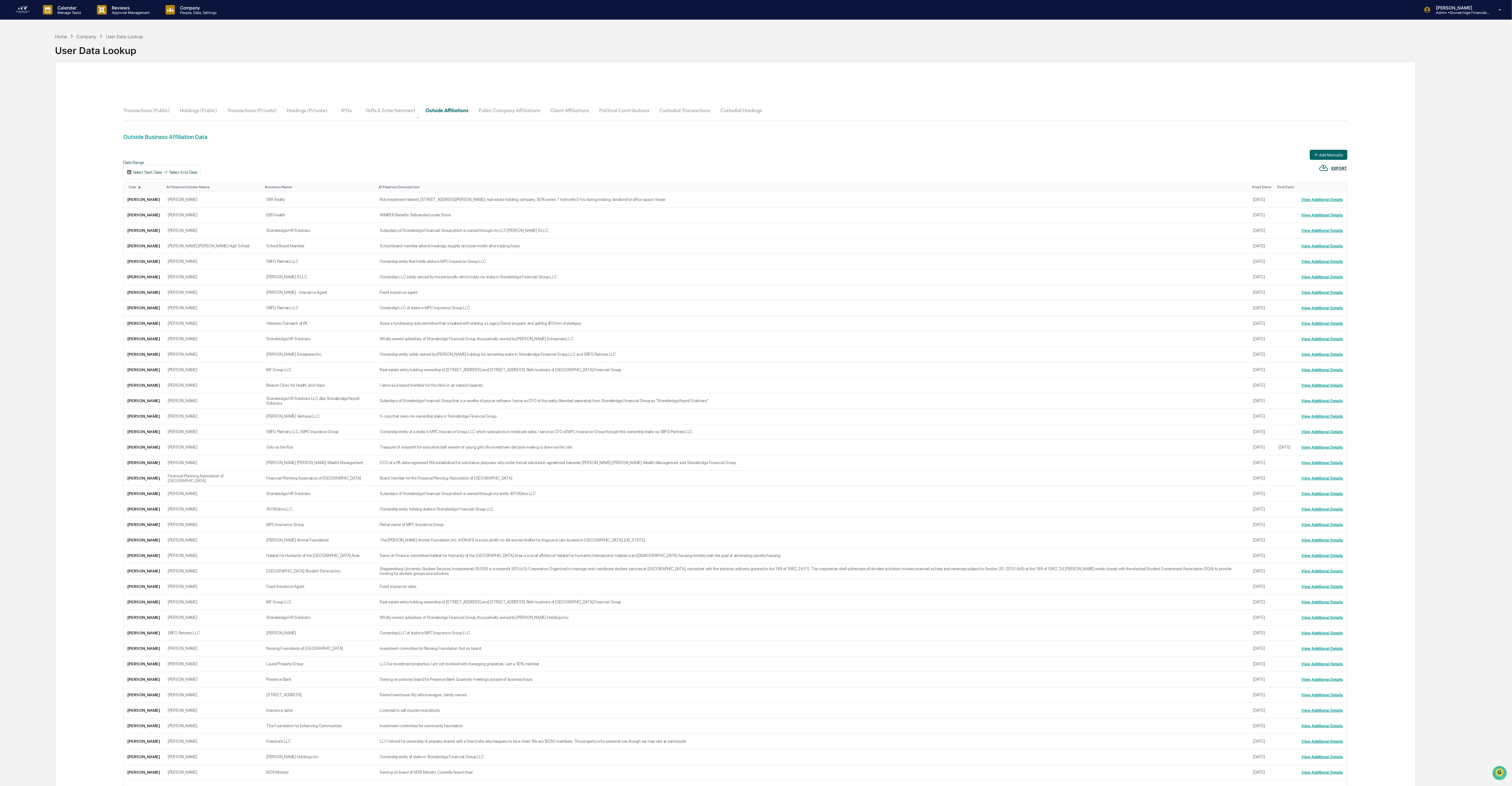
click at [26, 12] on img at bounding box center [23, 10] width 15 height 10
